Goal: Task Accomplishment & Management: Complete application form

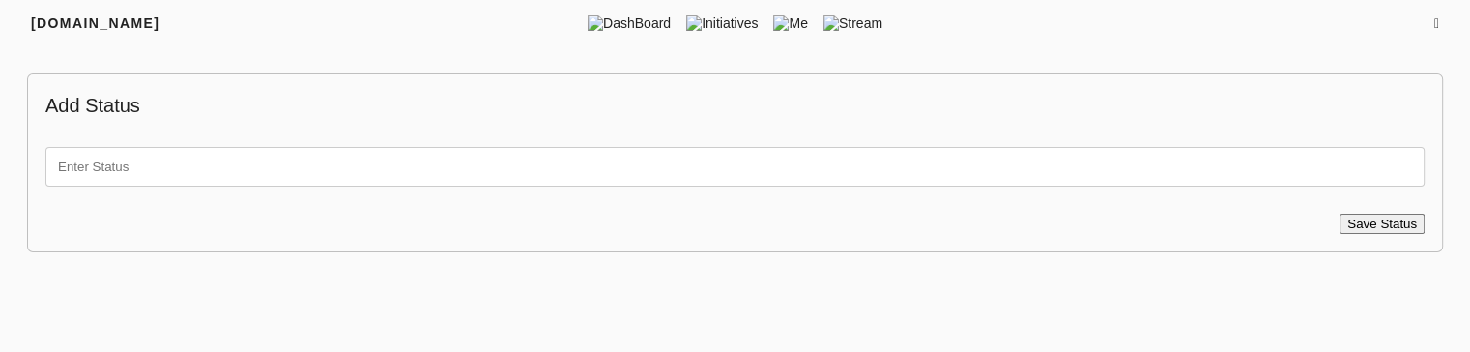
click at [182, 175] on input "text" at bounding box center [734, 167] width 1379 height 40
type input "test"
click at [1386, 214] on button "Save Status" at bounding box center [1382, 224] width 85 height 20
click at [491, 163] on input "text" at bounding box center [734, 167] width 1379 height 40
type input "test"
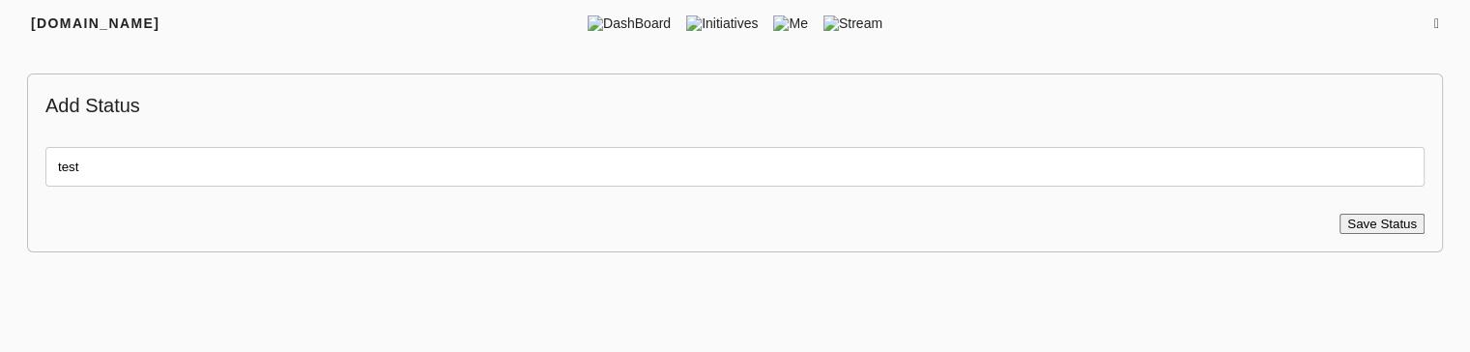
click at [1365, 229] on span "Save Status" at bounding box center [1382, 223] width 70 height 14
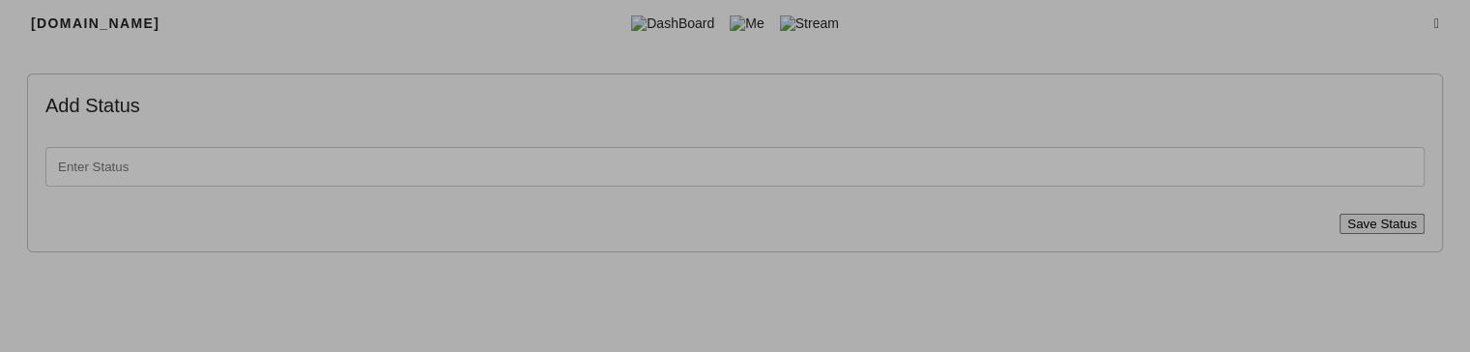
click at [1382, 222] on span "Save Status" at bounding box center [1382, 223] width 70 height 14
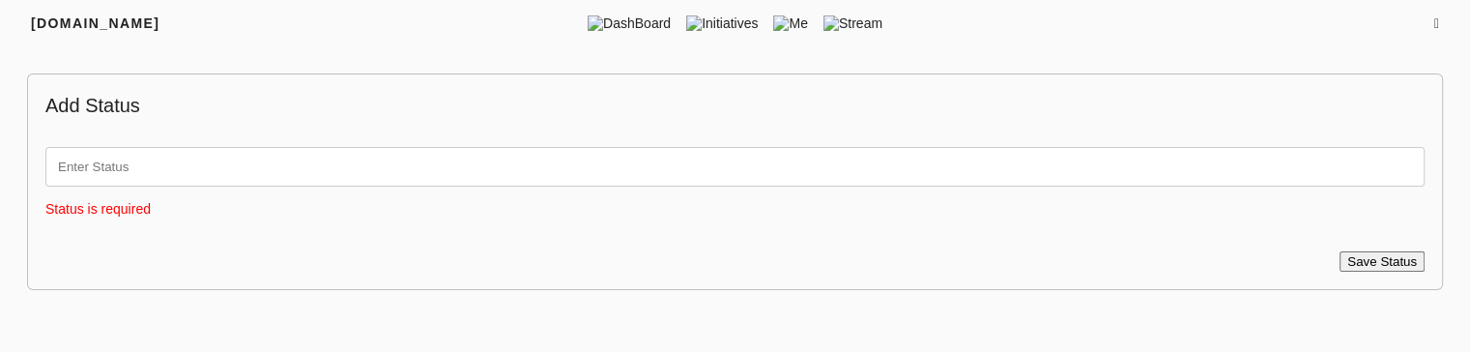
click at [727, 184] on input "text" at bounding box center [734, 167] width 1379 height 40
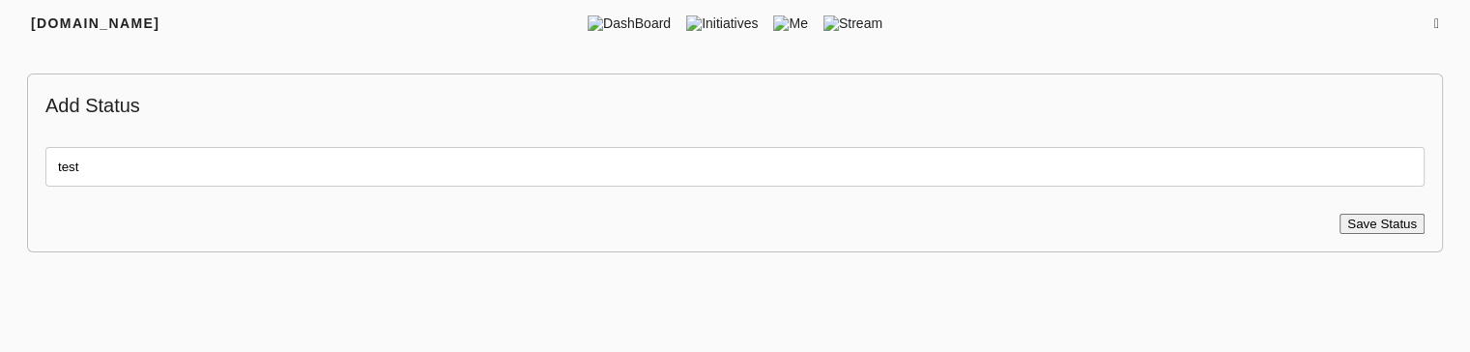
type input "test"
click at [1349, 221] on span "Save Status" at bounding box center [1382, 223] width 70 height 14
